Goal: Information Seeking & Learning: Compare options

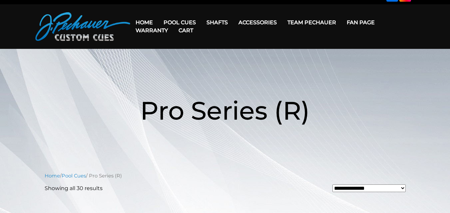
scroll to position [7, 0]
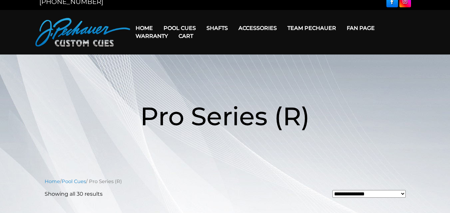
click at [175, 30] on link "Cart" at bounding box center [185, 36] width 25 height 17
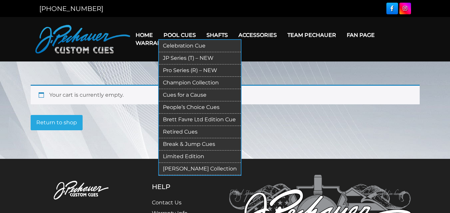
click at [178, 57] on link "JP Series (T) – NEW" at bounding box center [200, 58] width 82 height 12
click at [185, 72] on link "Pro Series (R) – NEW" at bounding box center [200, 71] width 82 height 12
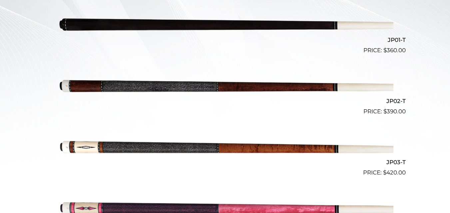
scroll to position [213, 0]
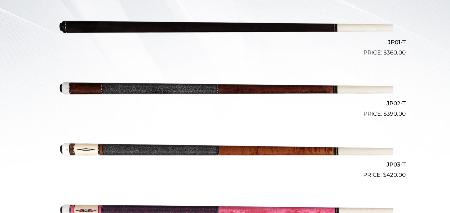
click at [203, 132] on img at bounding box center [225, 149] width 336 height 56
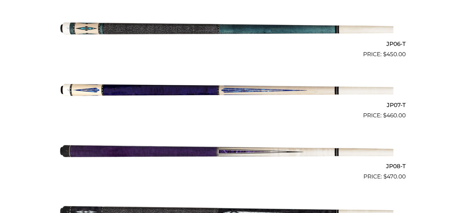
scroll to position [520, 0]
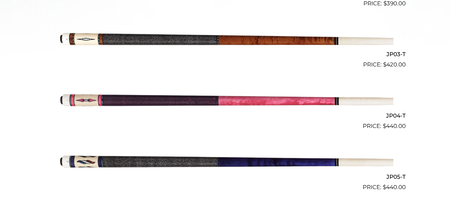
scroll to position [323, 0]
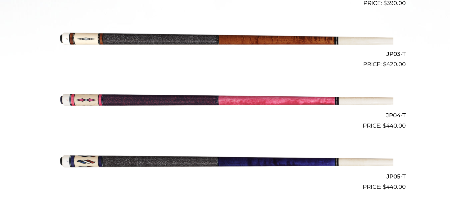
click at [210, 124] on img at bounding box center [225, 100] width 336 height 56
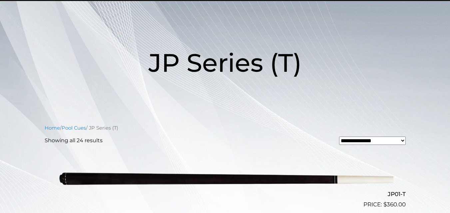
scroll to position [0, 0]
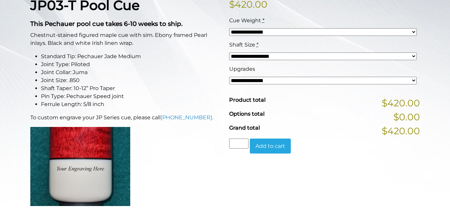
scroll to position [176, 0]
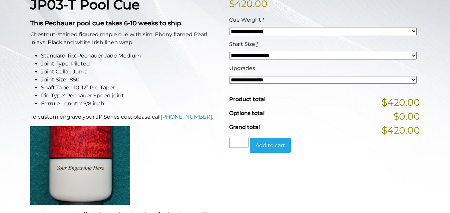
click at [240, 80] on select "**********" at bounding box center [322, 80] width 187 height 8
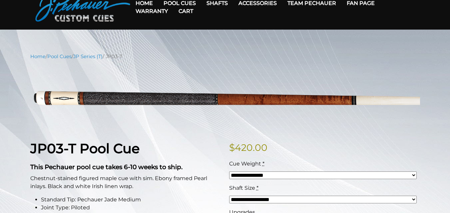
scroll to position [0, 0]
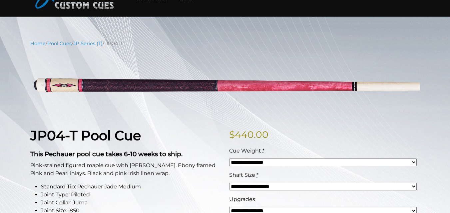
scroll to position [41, 0]
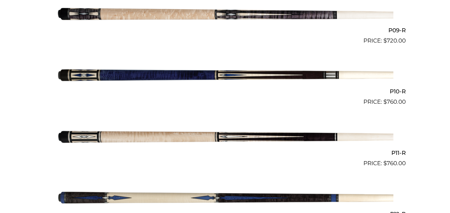
scroll to position [714, 0]
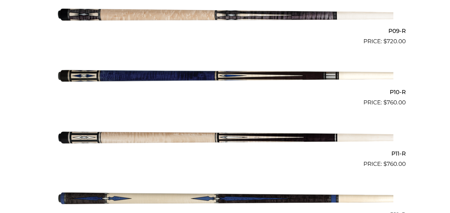
click at [137, 15] on img at bounding box center [225, 15] width 336 height 56
click at [148, 71] on img at bounding box center [225, 77] width 336 height 56
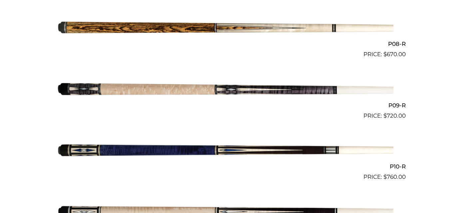
scroll to position [640, 0]
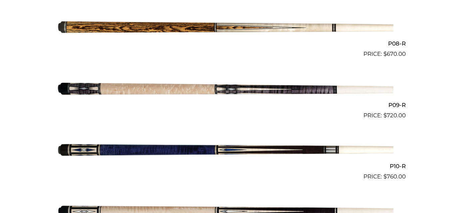
click at [167, 90] on img at bounding box center [225, 89] width 336 height 56
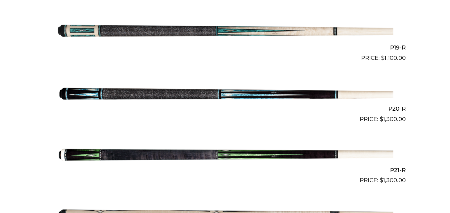
scroll to position [1308, 0]
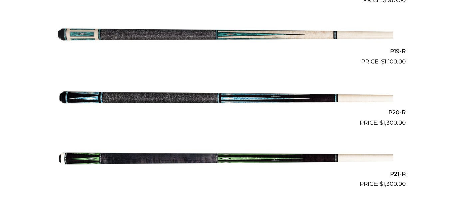
click at [268, 100] on img at bounding box center [225, 97] width 336 height 56
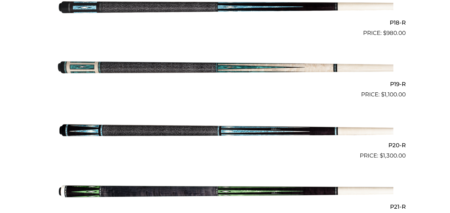
scroll to position [1274, 0]
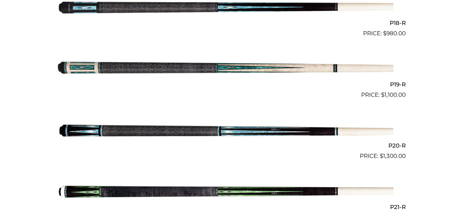
click at [184, 65] on img at bounding box center [225, 69] width 336 height 56
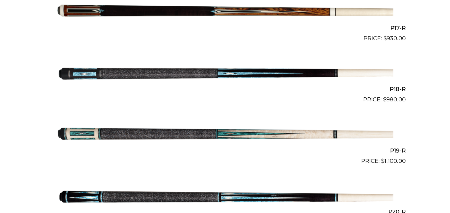
scroll to position [1208, 0]
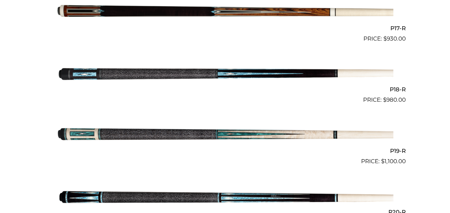
click at [249, 78] on img at bounding box center [225, 74] width 336 height 56
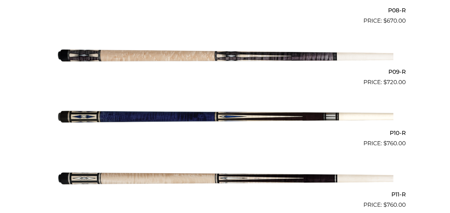
scroll to position [658, 0]
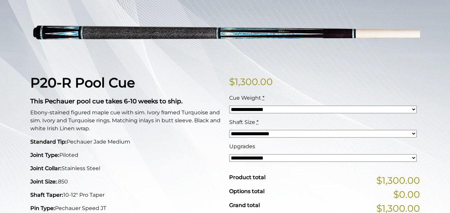
scroll to position [100, 0]
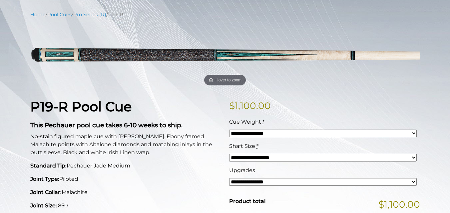
scroll to position [75, 0]
